Goal: Task Accomplishment & Management: Manage account settings

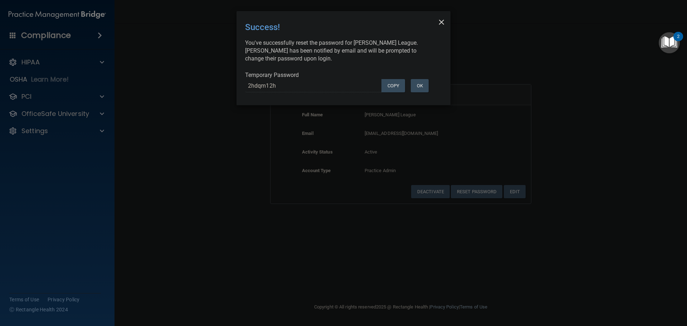
click at [439, 21] on span "×" at bounding box center [441, 21] width 6 height 14
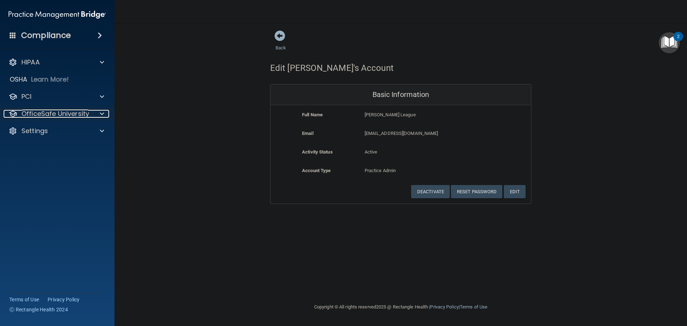
click at [65, 110] on p "OfficeSafe University" at bounding box center [55, 113] width 68 height 9
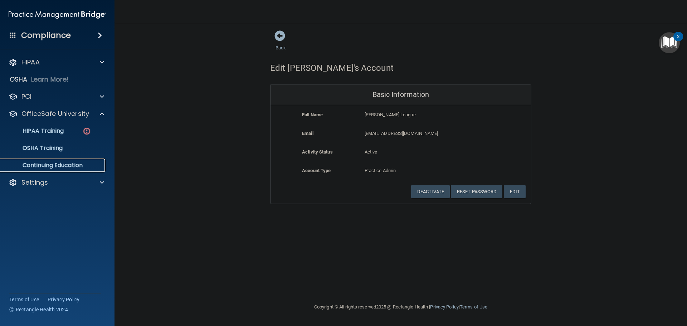
click at [49, 167] on p "Continuing Education" at bounding box center [54, 165] width 98 height 7
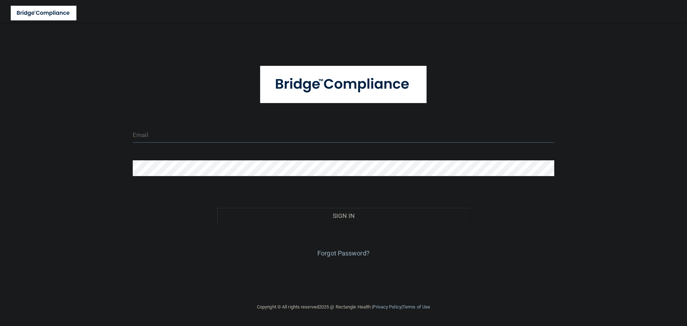
type input "[EMAIL_ADDRESS][DOMAIN_NAME]"
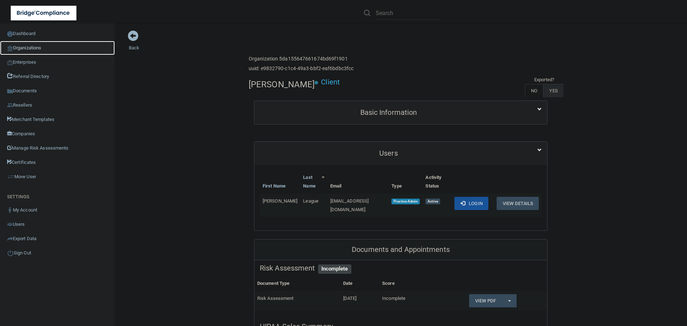
click at [30, 46] on link "Organizations" at bounding box center [57, 48] width 115 height 14
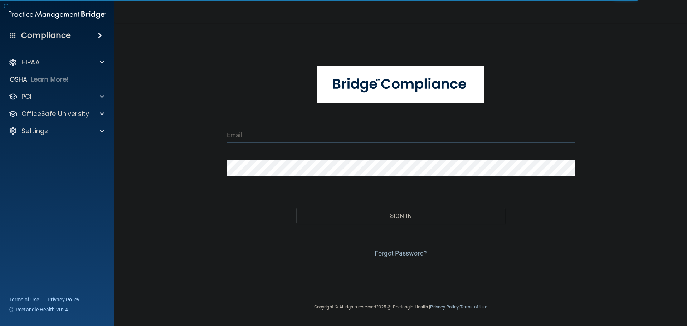
type input "[EMAIL_ADDRESS][DOMAIN_NAME]"
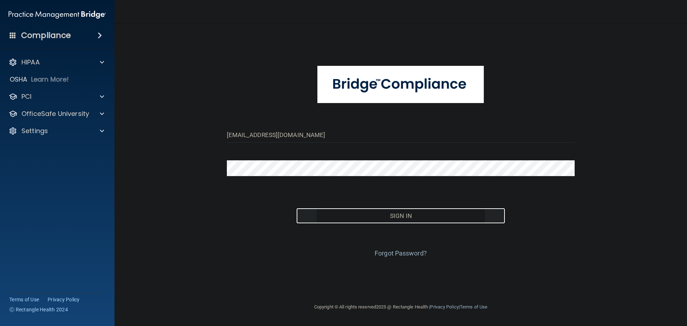
click at [371, 216] on button "Sign In" at bounding box center [400, 216] width 209 height 16
